Goal: Check status

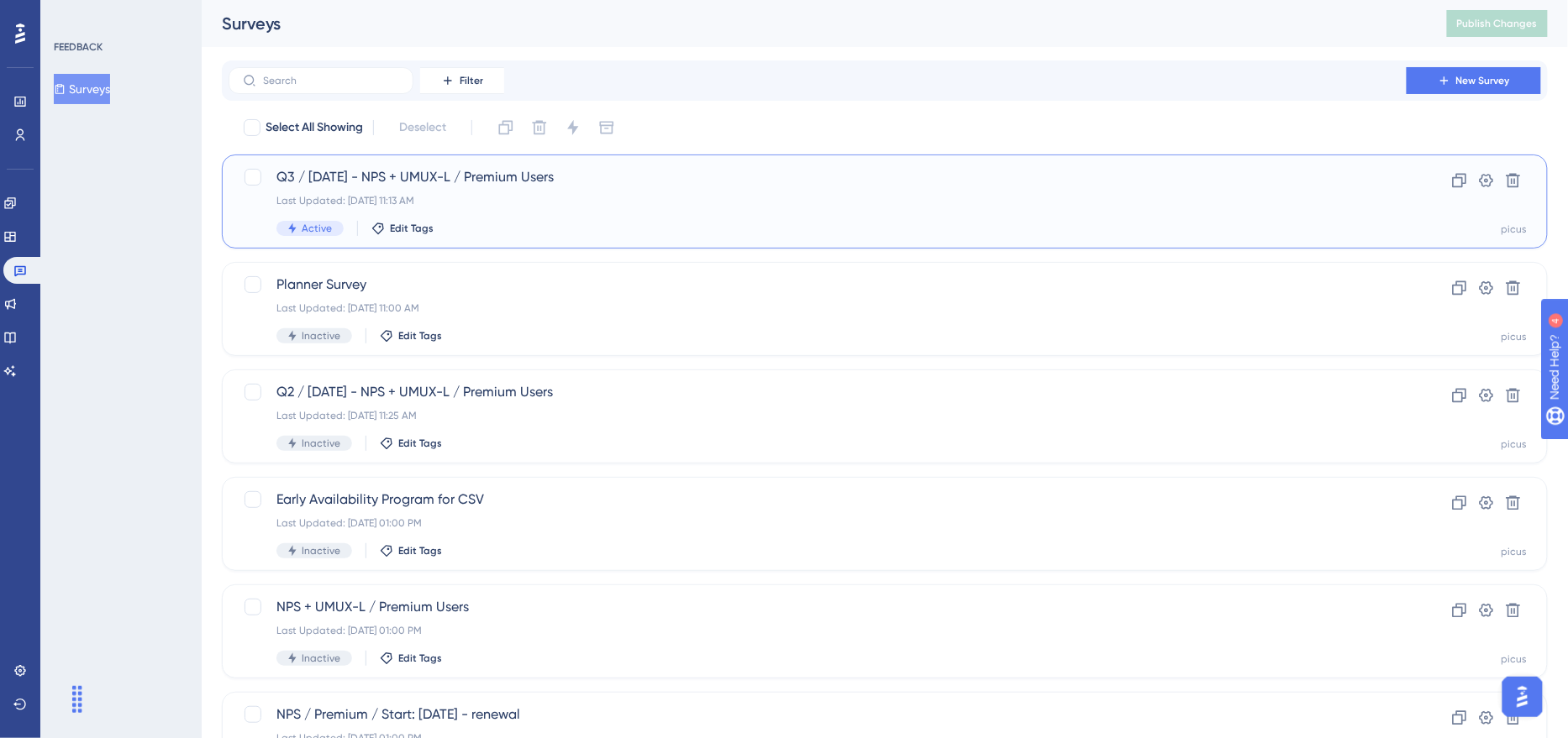
click at [592, 189] on div "Q3 / August 5 - NPS + UMUX-L / Premium Users Last Updated: Aug 11 2025, 11:13 A…" at bounding box center [818, 201] width 1082 height 69
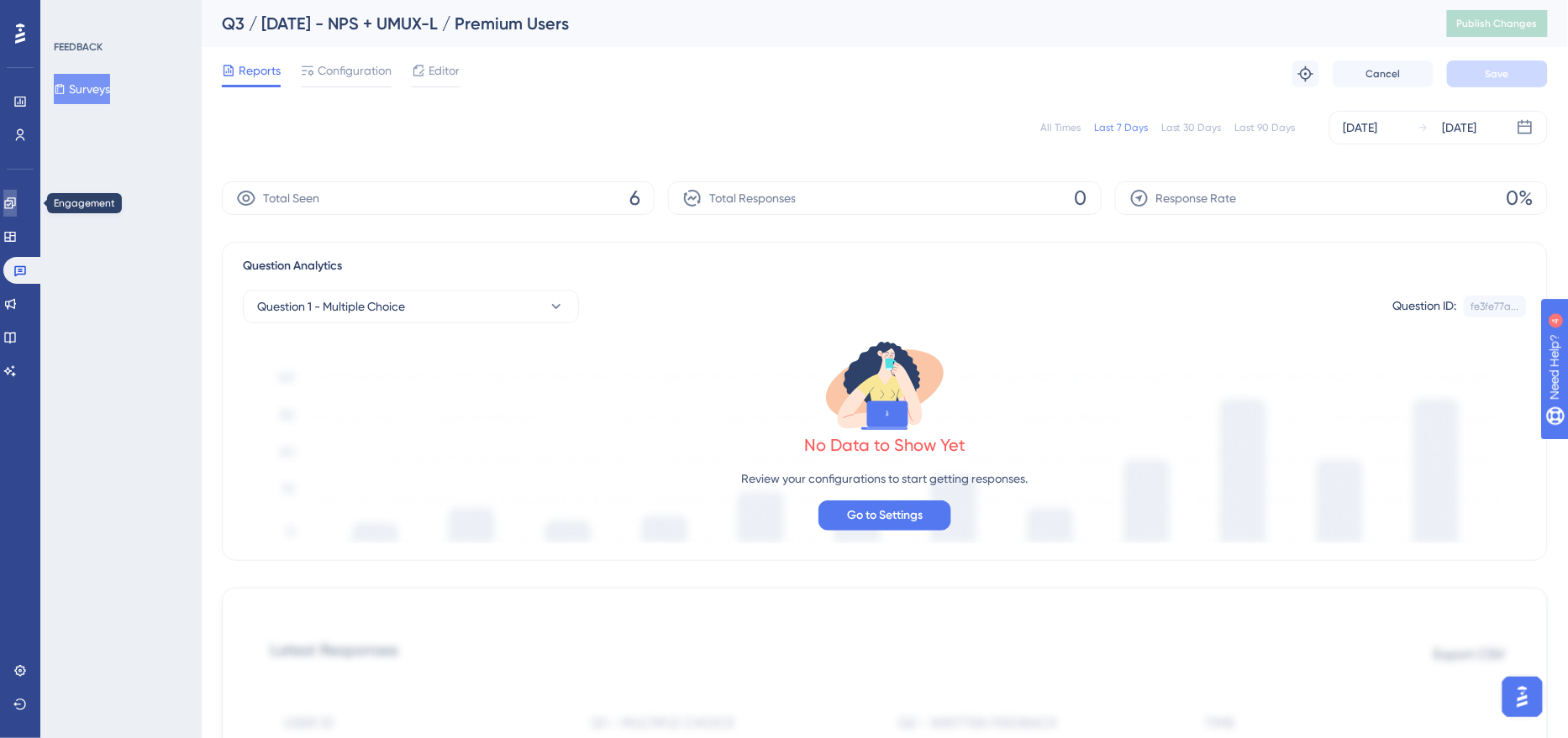
click at [17, 190] on link at bounding box center [10, 204] width 14 height 27
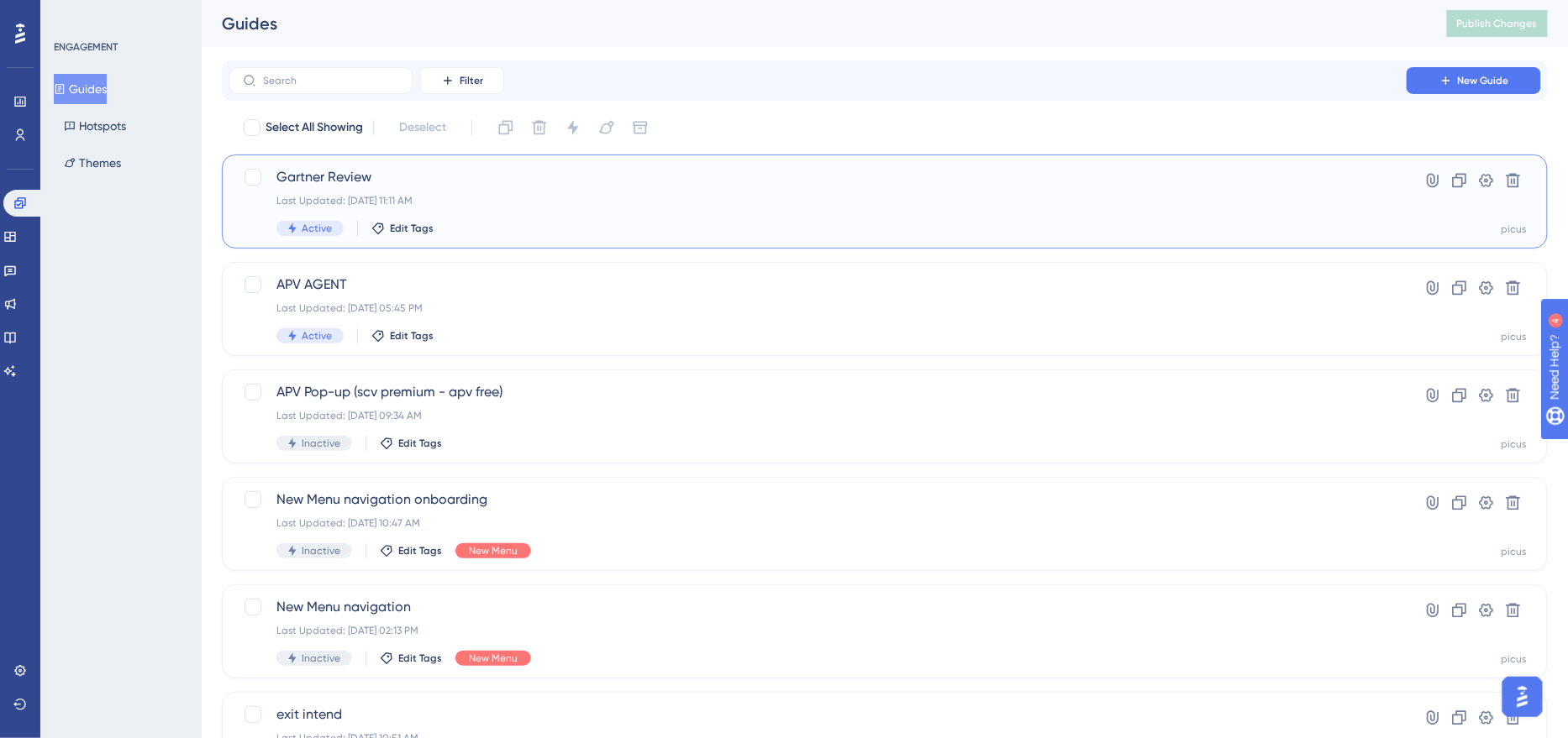
click at [695, 197] on div "Last Updated: [DATE] 11:11 AM" at bounding box center [818, 200] width 1082 height 14
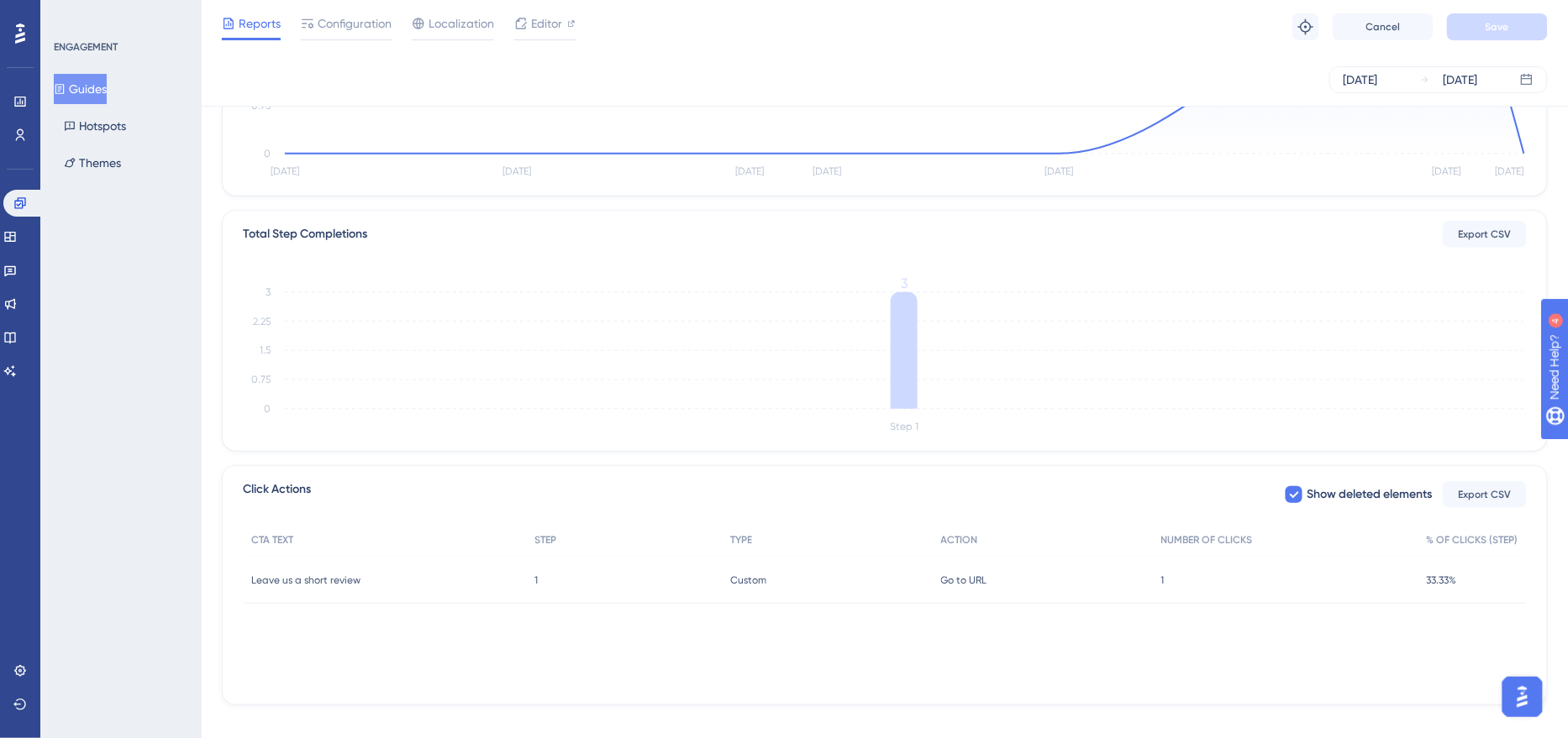
scroll to position [306, 0]
click at [978, 582] on span "Go to URL" at bounding box center [965, 578] width 46 height 14
